Goal: Task Accomplishment & Management: Manage account settings

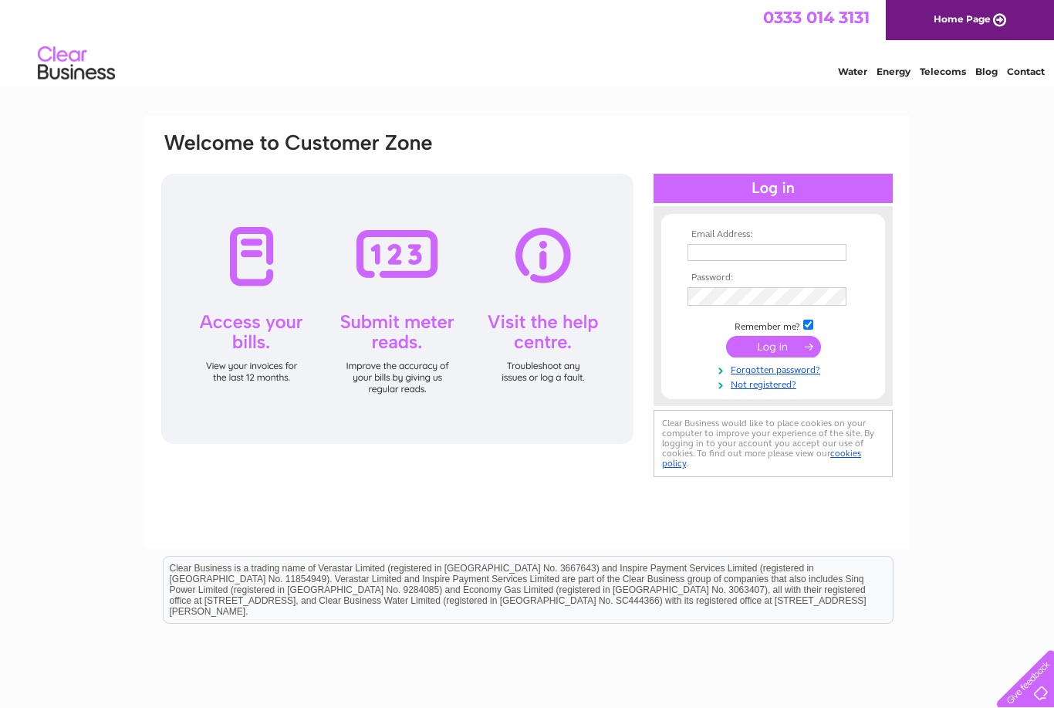
click at [709, 256] on input "text" at bounding box center [767, 252] width 159 height 17
type input "Enklinhouse@outlook.com"
click at [784, 357] on input "submit" at bounding box center [773, 348] width 95 height 22
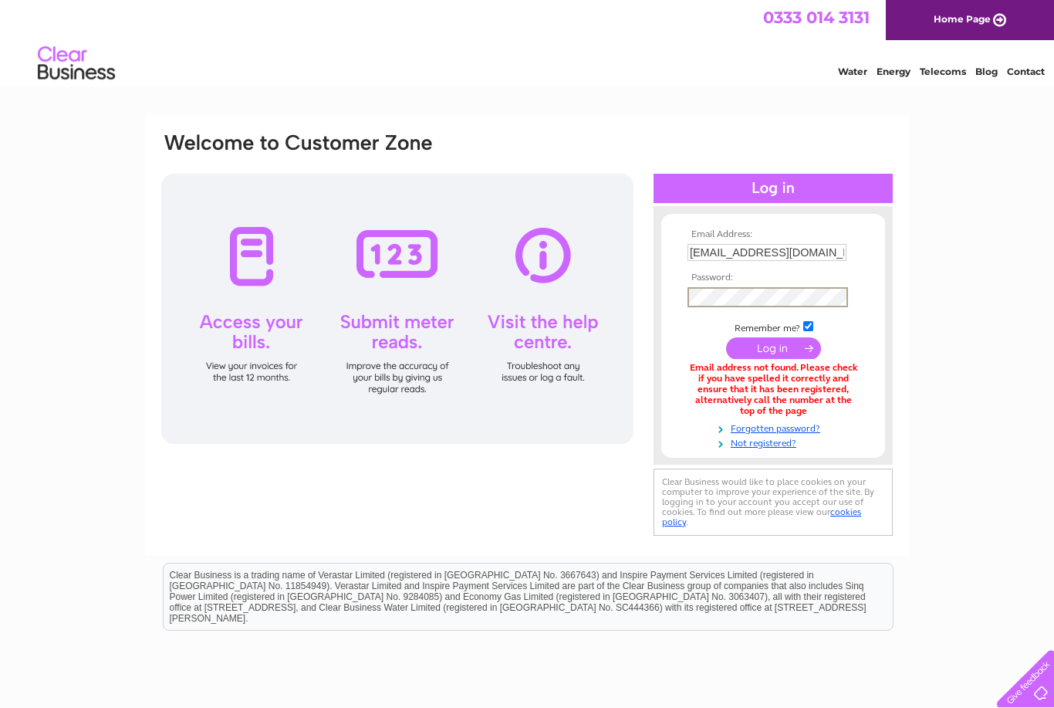
click at [776, 354] on input "submit" at bounding box center [773, 348] width 95 height 22
click at [772, 354] on input "submit" at bounding box center [773, 347] width 95 height 22
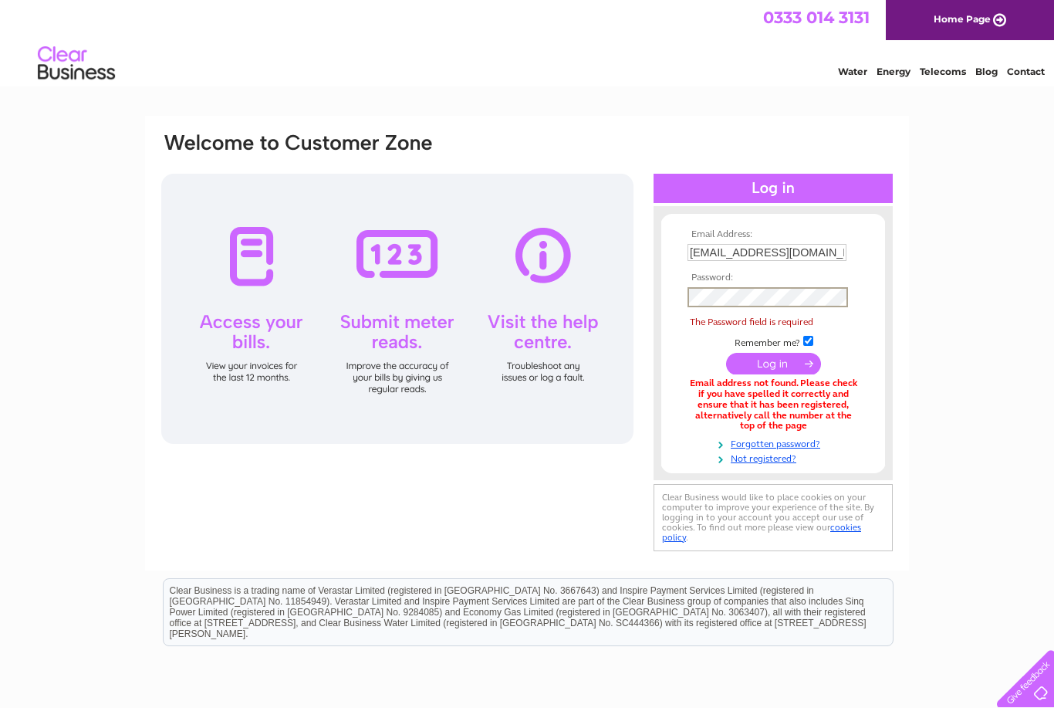
click at [698, 253] on input "Enklinhouse@outlook.com" at bounding box center [767, 252] width 159 height 17
click at [712, 252] on input "Enklinhouse@outlook.com" at bounding box center [768, 253] width 161 height 19
click at [707, 252] on input "Enklinhouse@outlook.com" at bounding box center [768, 253] width 161 height 19
click at [706, 252] on input "Enklinhouse@outlook.com" at bounding box center [768, 253] width 161 height 19
type input "enkilnhouse@outlook.com"
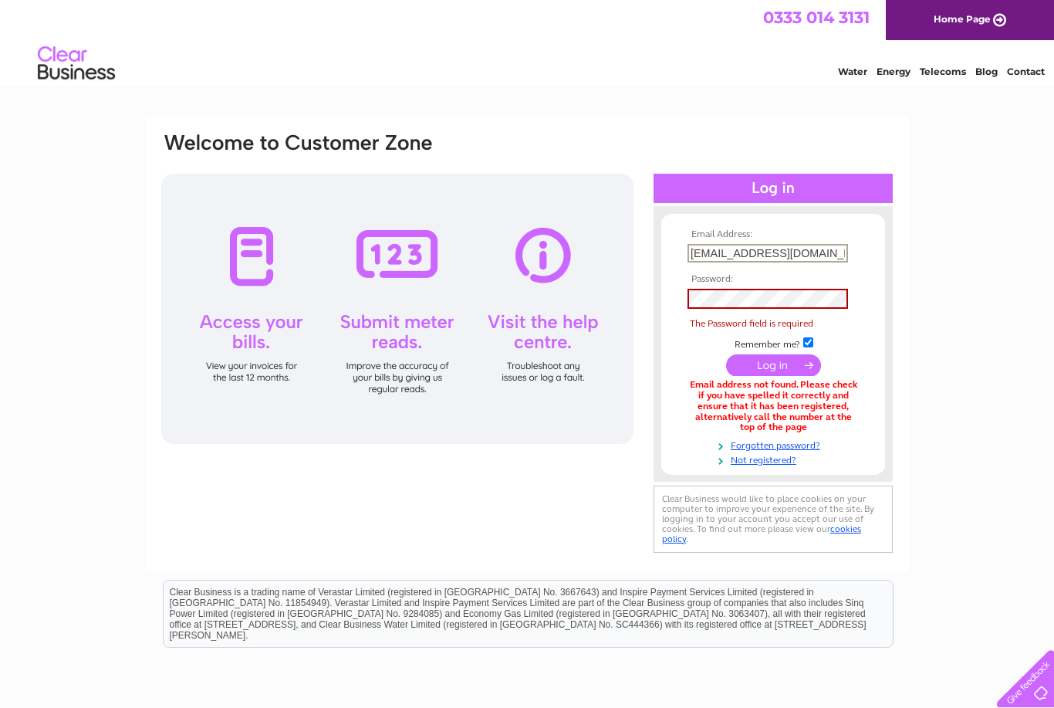
click at [711, 307] on td at bounding box center [773, 299] width 179 height 28
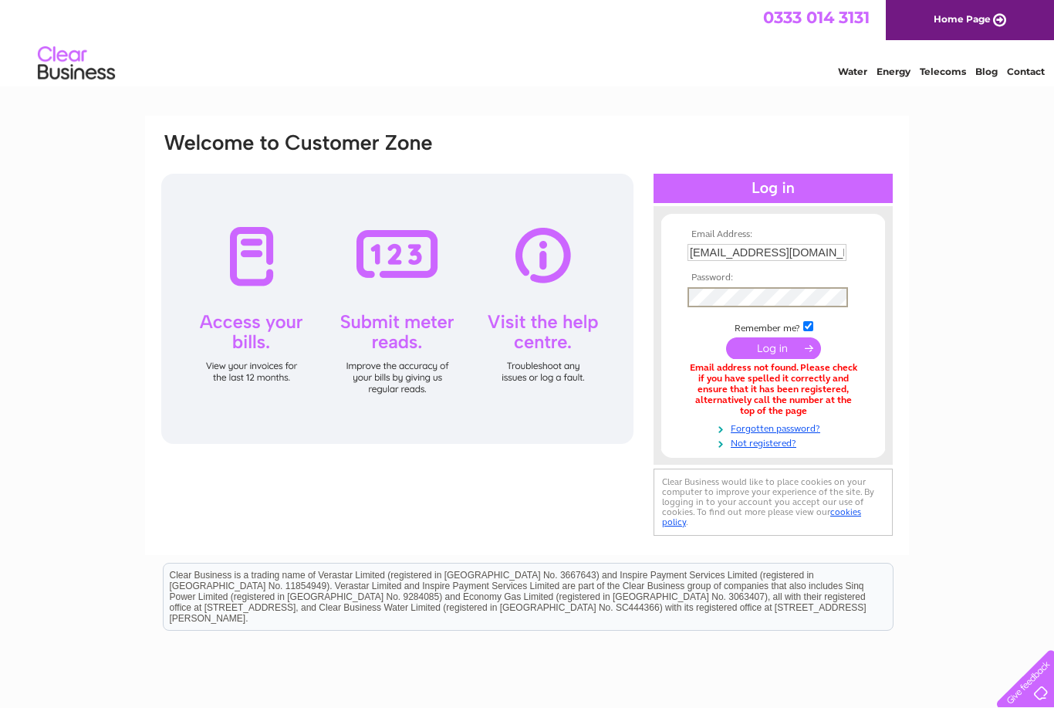
click at [784, 348] on input "submit" at bounding box center [773, 348] width 95 height 22
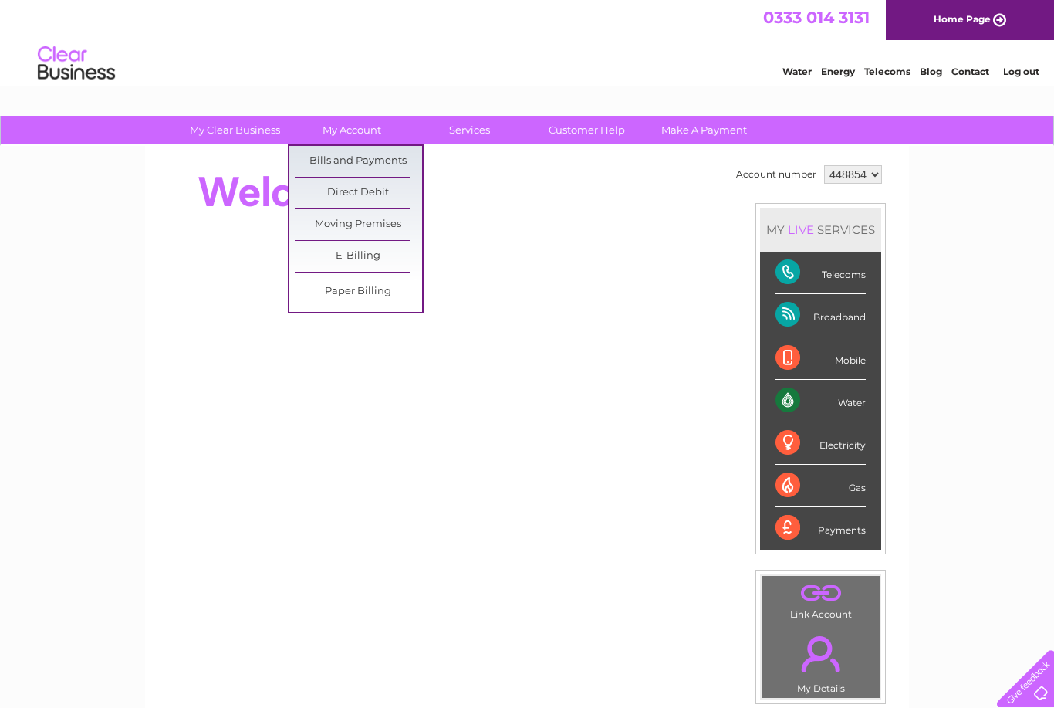
click at [382, 165] on link "Bills and Payments" at bounding box center [358, 161] width 127 height 31
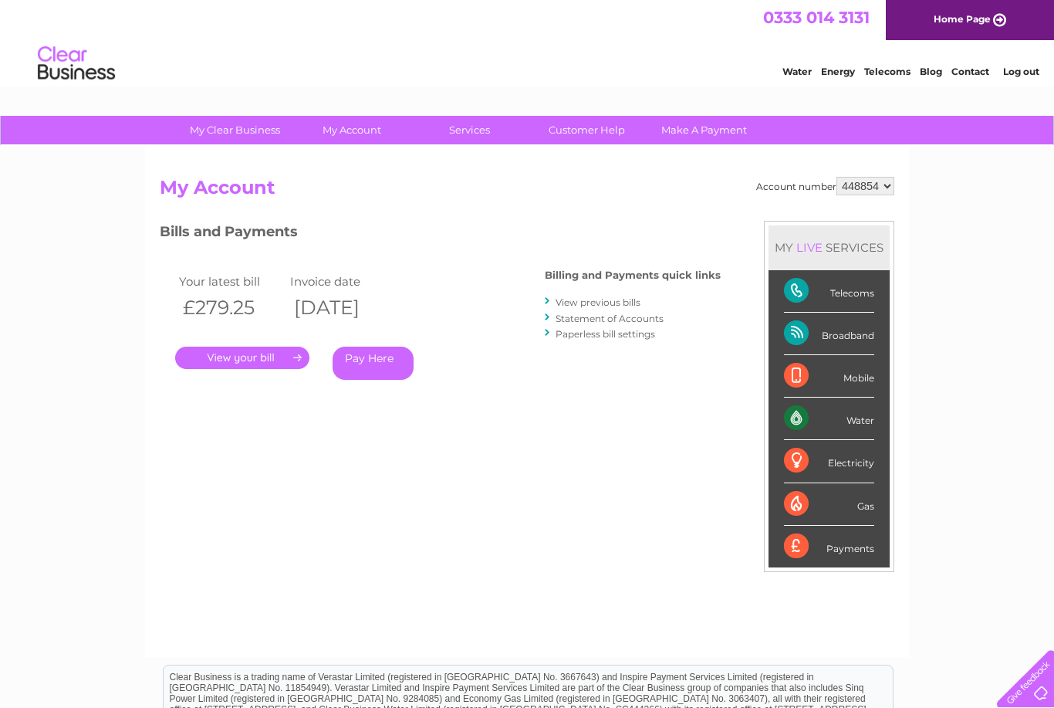
click at [268, 367] on link "." at bounding box center [242, 358] width 134 height 22
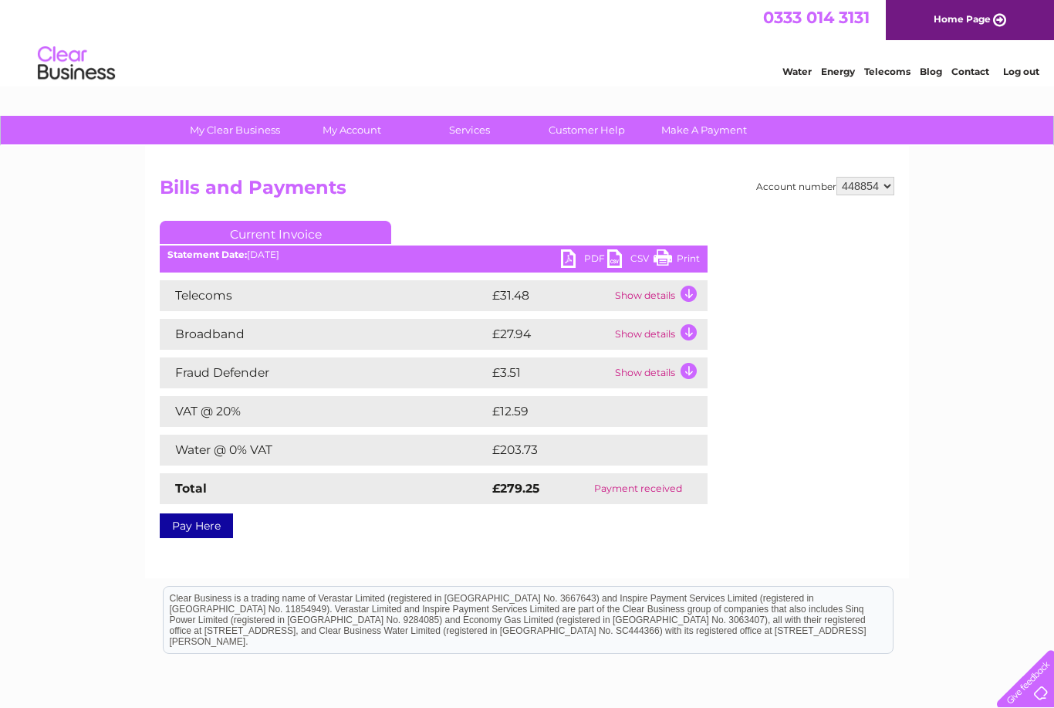
click at [672, 264] on link "Print" at bounding box center [677, 260] width 46 height 22
click at [589, 262] on link "PDF" at bounding box center [584, 260] width 46 height 22
click at [577, 259] on link "PDF" at bounding box center [584, 260] width 46 height 22
click at [589, 254] on link "PDF" at bounding box center [584, 260] width 46 height 22
